Goal: Find specific fact: Find specific fact

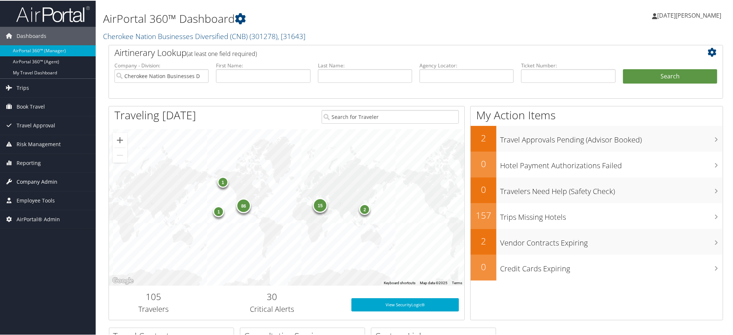
click at [42, 182] on span "Company Admin" at bounding box center [37, 181] width 41 height 18
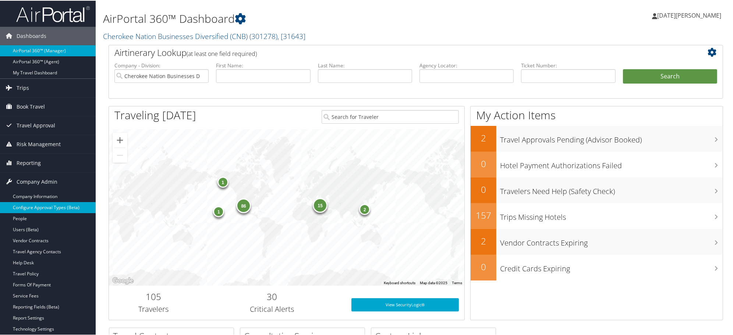
scroll to position [41, 0]
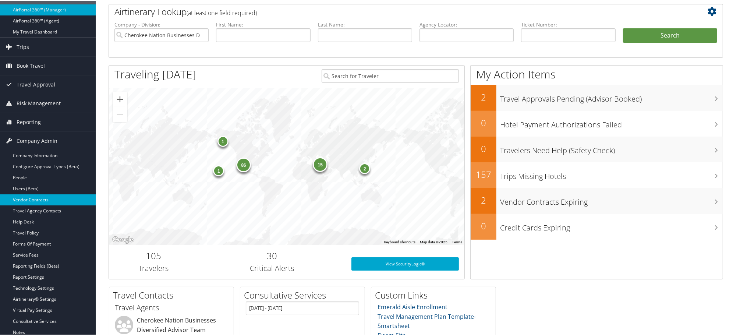
click at [19, 198] on link "Vendor Contracts" at bounding box center [48, 199] width 96 height 11
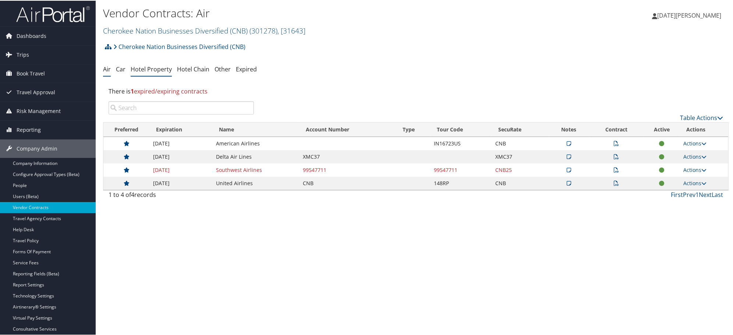
click at [152, 70] on link "Hotel Property" at bounding box center [151, 68] width 41 height 8
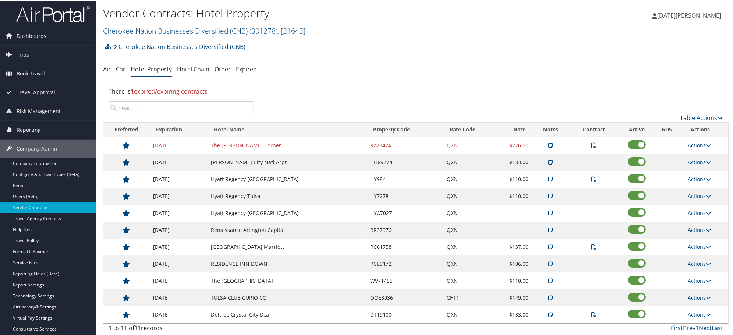
drag, startPoint x: 171, startPoint y: 31, endPoint x: 168, endPoint y: 38, distance: 8.2
click at [171, 31] on link "Cherokee Nation Businesses Diversified (CNB) ( 301278 ) , [ 31643 ]" at bounding box center [204, 30] width 202 height 10
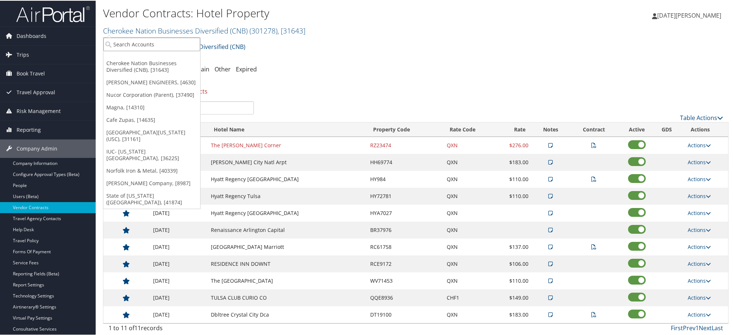
click at [161, 47] on input "search" at bounding box center [151, 44] width 97 height 14
paste input "Conduent INC."
type input "Conduent INC."
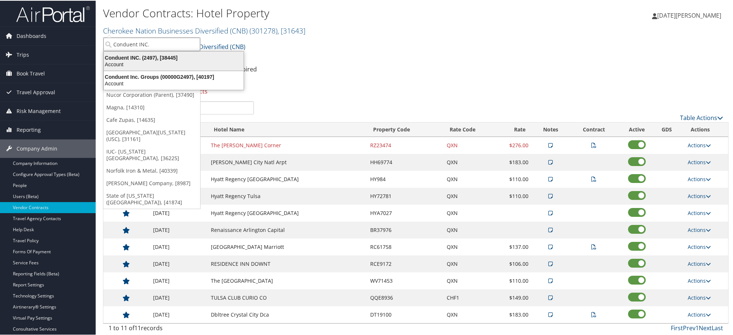
click at [123, 61] on div "Account" at bounding box center [173, 63] width 149 height 7
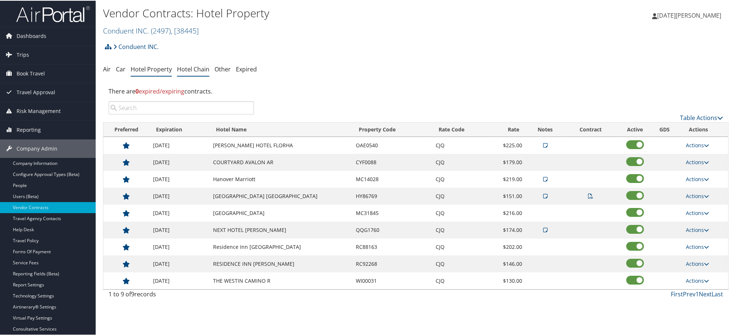
click at [197, 71] on link "Hotel Chain" at bounding box center [193, 68] width 32 height 8
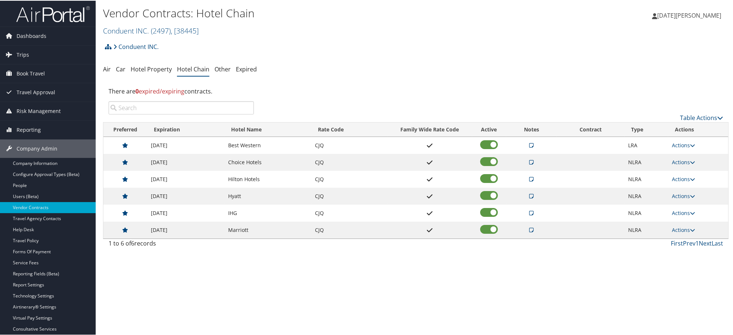
click at [532, 145] on td "Best Western 25%/19% 01657430 // TP+ CJQ" at bounding box center [532, 144] width 51 height 17
click at [530, 144] on icon at bounding box center [532, 144] width 4 height 5
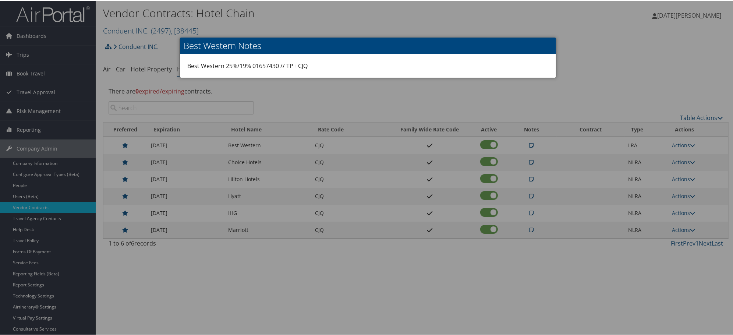
click at [571, 149] on div at bounding box center [368, 167] width 736 height 335
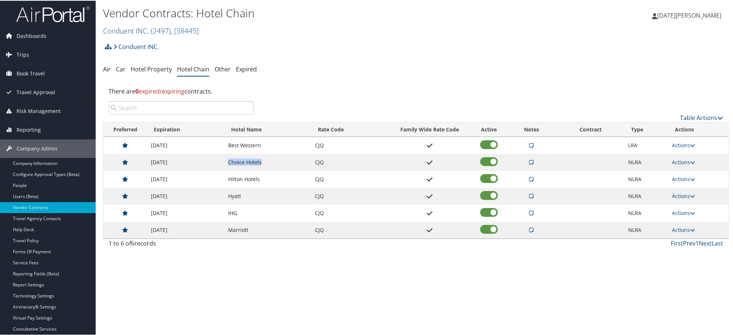
drag, startPoint x: 228, startPoint y: 160, endPoint x: 268, endPoint y: 163, distance: 40.6
click at [268, 163] on td "Choice Hotels" at bounding box center [268, 161] width 87 height 17
click at [530, 163] on icon at bounding box center [532, 161] width 4 height 5
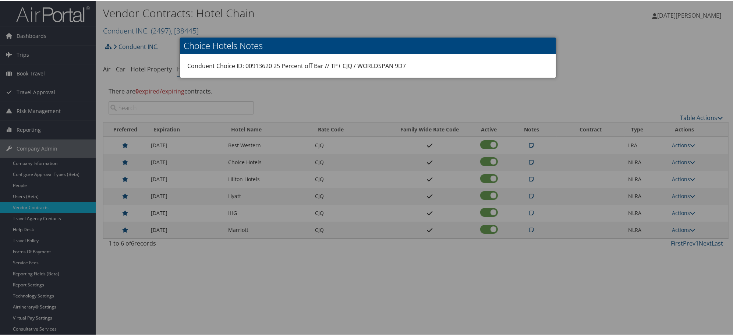
click at [641, 39] on div at bounding box center [368, 167] width 736 height 335
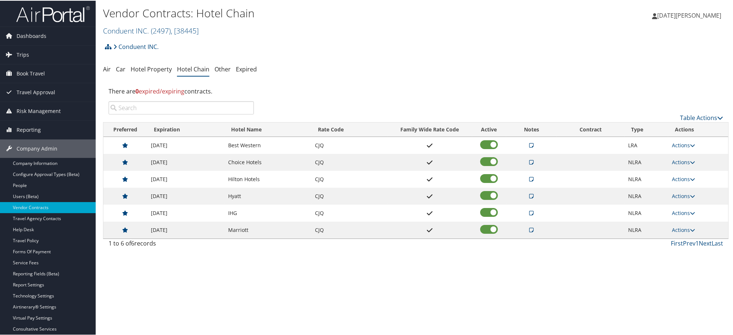
click at [530, 144] on icon at bounding box center [532, 144] width 4 height 5
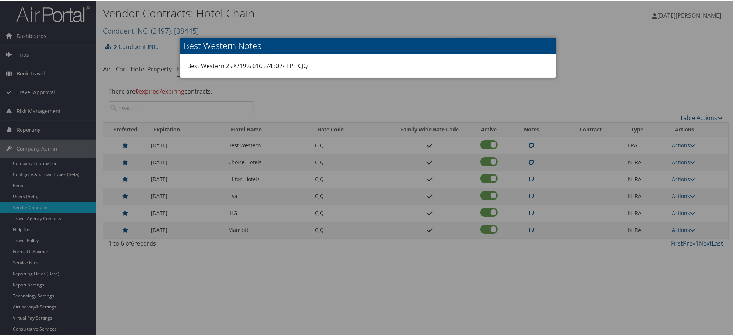
click at [262, 63] on div "Best Western 25%/19% 01657430 // TP+ CJQ" at bounding box center [368, 65] width 376 height 24
copy div "01657430"
click at [550, 168] on div at bounding box center [368, 167] width 736 height 335
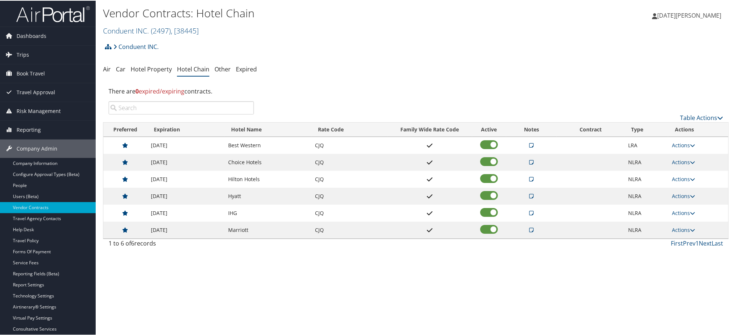
click at [531, 161] on icon at bounding box center [532, 161] width 4 height 5
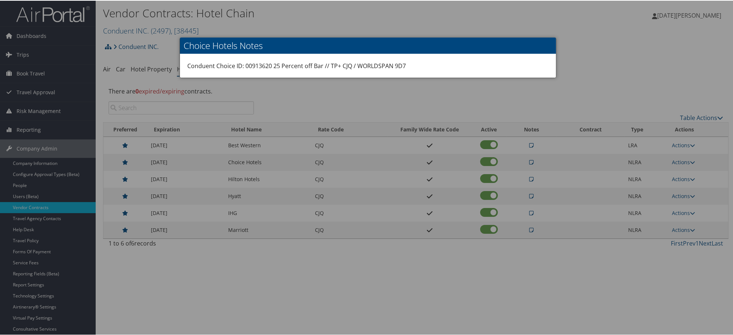
click at [531, 148] on div at bounding box center [368, 167] width 736 height 335
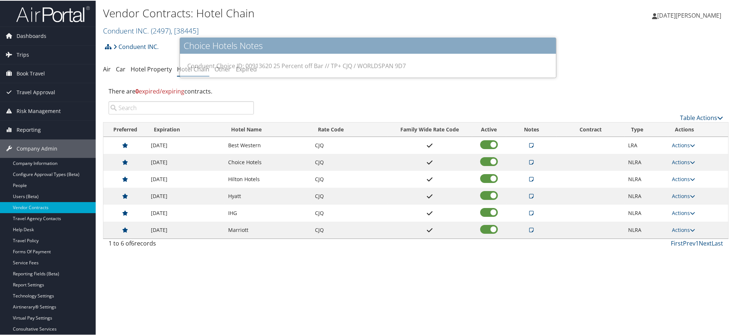
click at [530, 144] on icon at bounding box center [532, 144] width 4 height 5
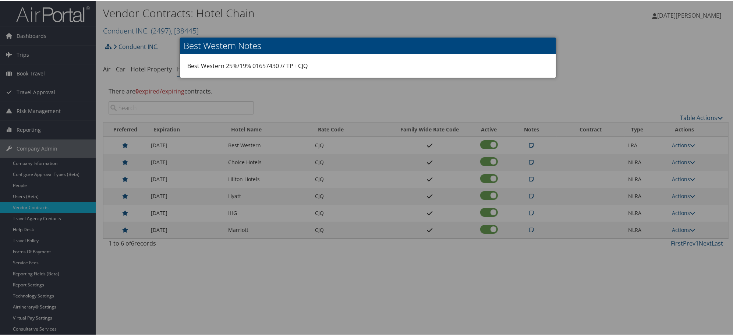
click at [420, 90] on div at bounding box center [368, 167] width 736 height 335
